Goal: Task Accomplishment & Management: Manage account settings

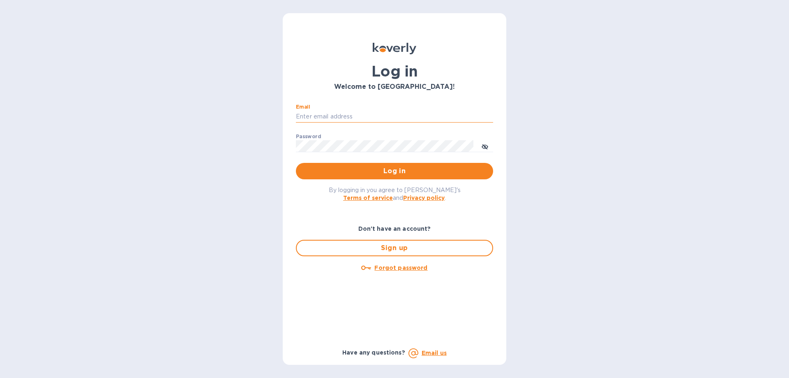
click at [382, 115] on input "Email" at bounding box center [394, 117] width 197 height 12
type input "[PERSON_NAME][EMAIL_ADDRESS][DOMAIN_NAME]"
click at [296, 163] on button "Log in" at bounding box center [394, 171] width 197 height 16
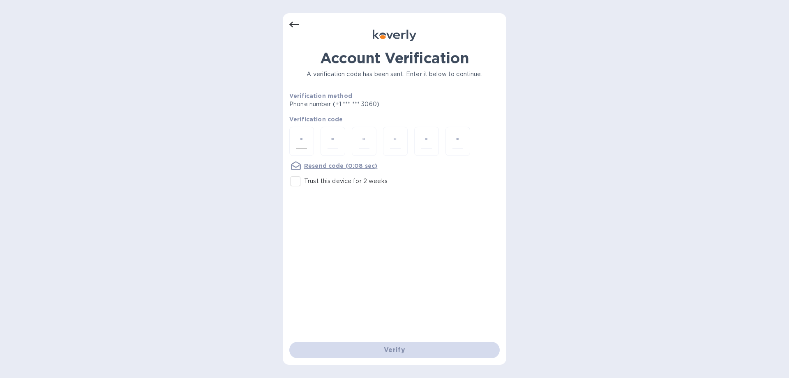
click at [298, 140] on input "number" at bounding box center [301, 141] width 11 height 15
type input "6"
type input "3"
type input "6"
type input "4"
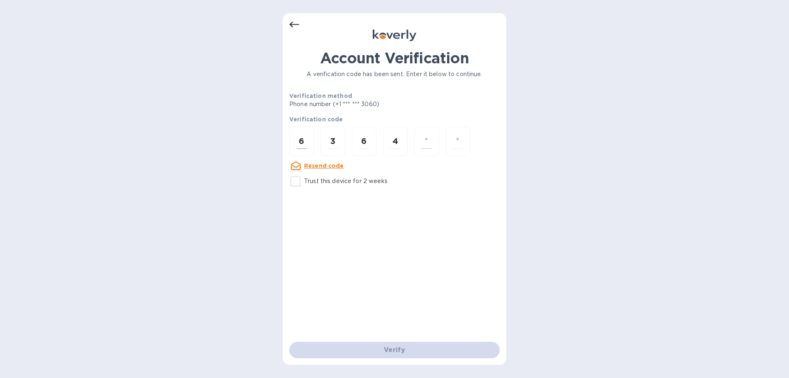
type input "2"
